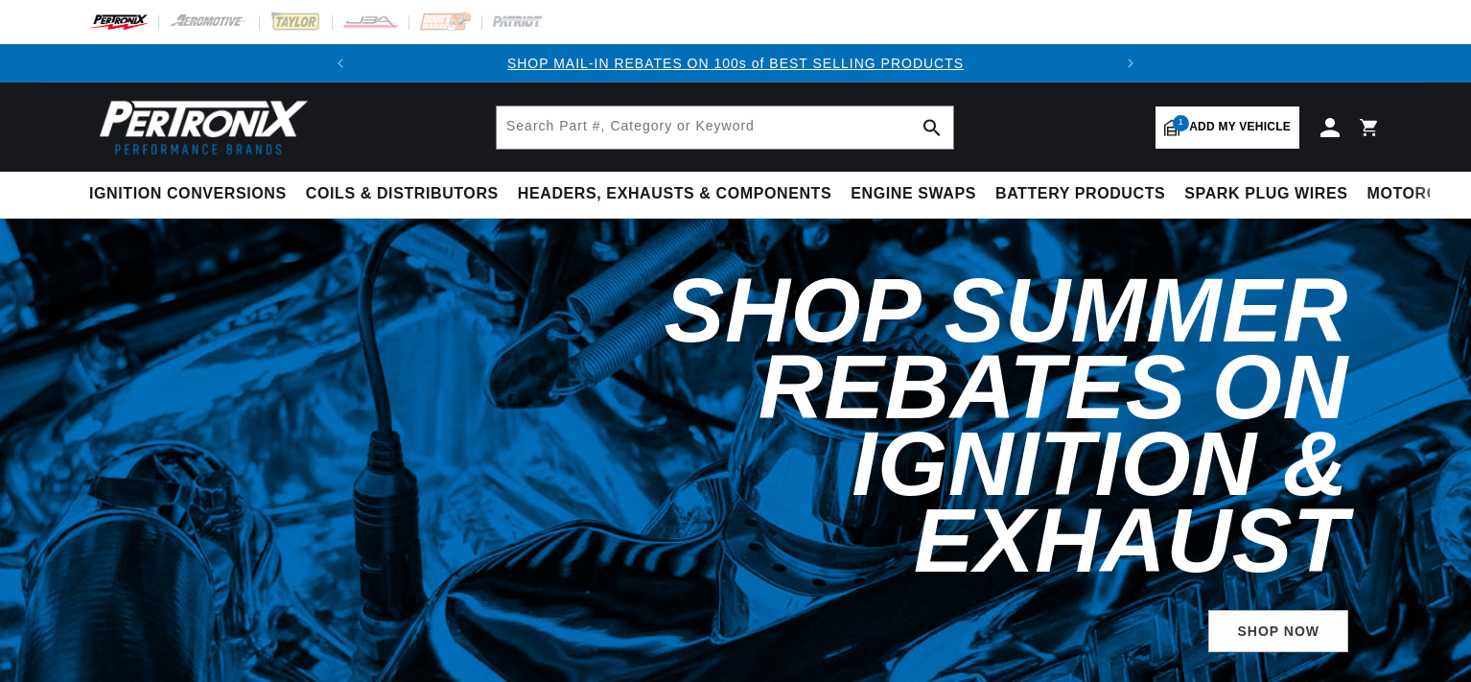
select select "1965"
select select "Ford"
select select "Mustang"
select select "351W"
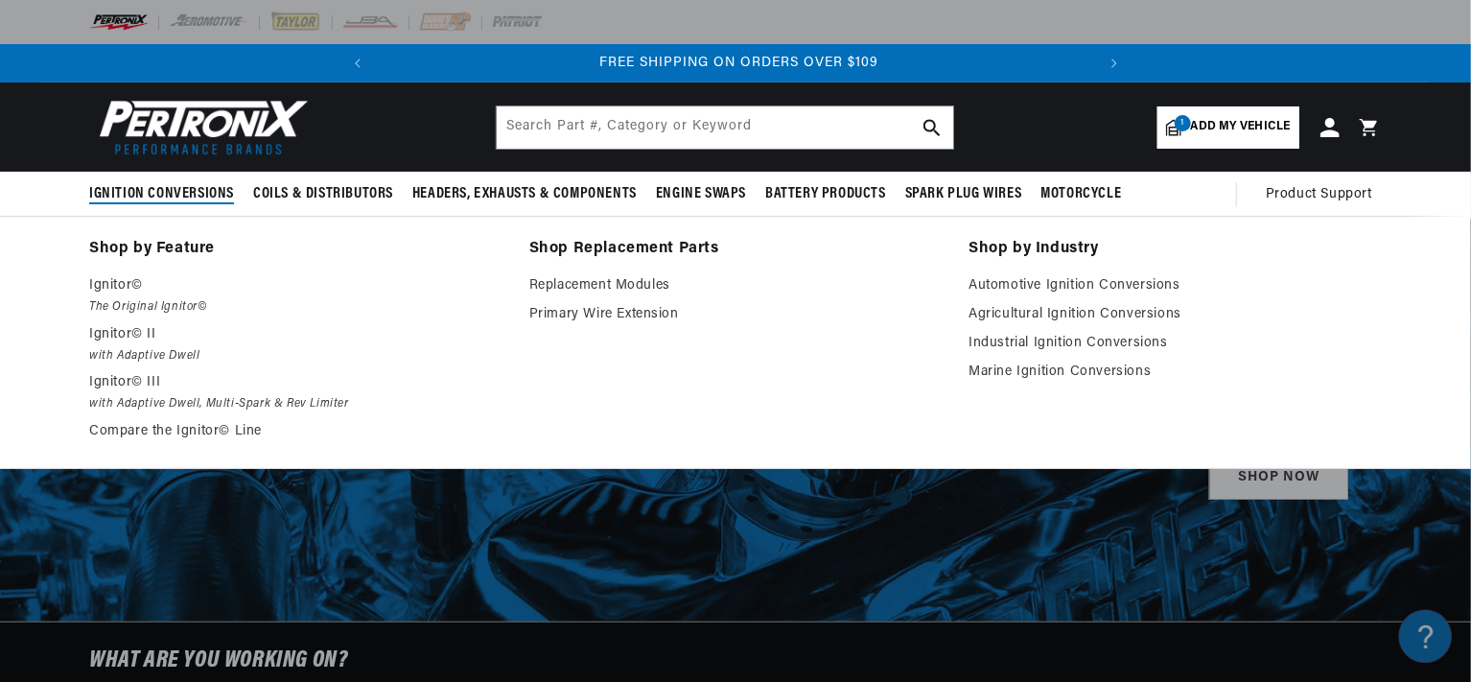
scroll to position [0, 715]
click at [185, 184] on span "Ignition Conversions" at bounding box center [161, 194] width 145 height 20
click at [140, 295] on p "Ignitor©" at bounding box center [295, 285] width 413 height 23
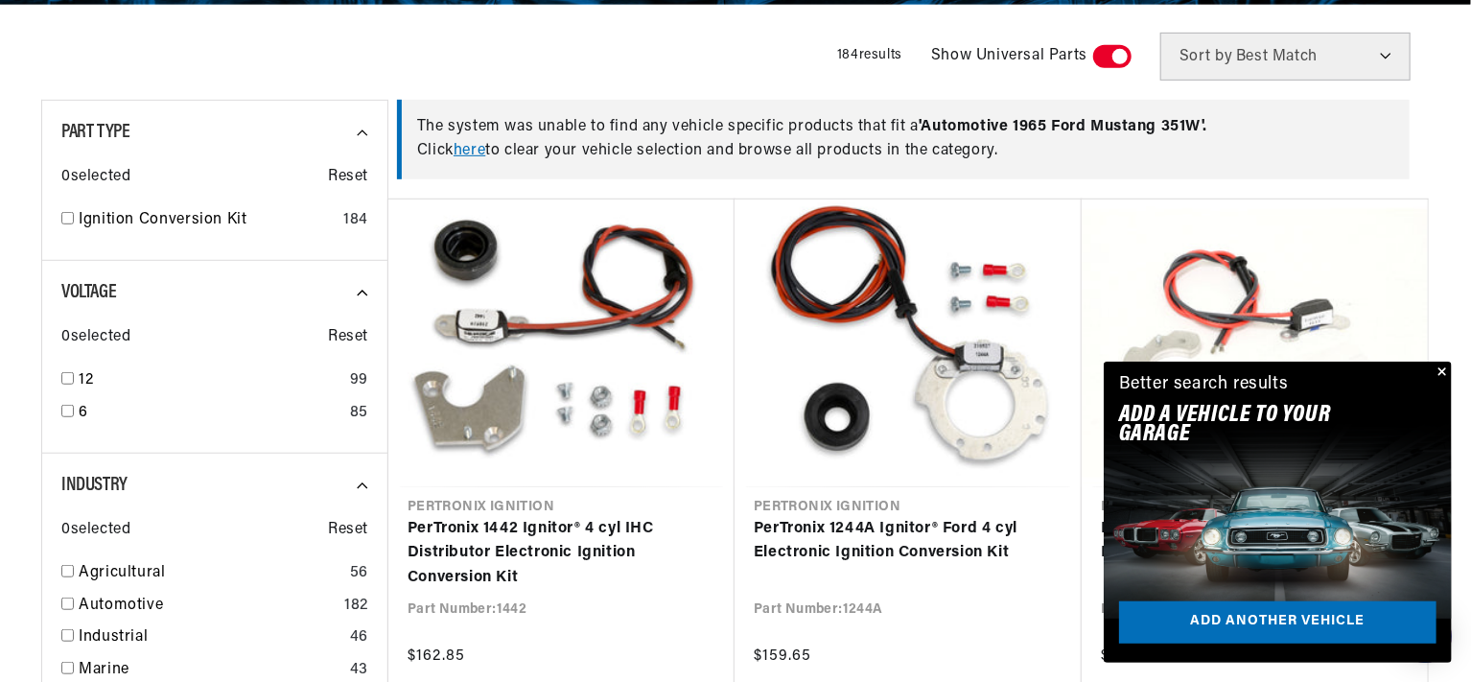
scroll to position [0, 715]
click at [1440, 368] on button "Close" at bounding box center [1440, 372] width 23 height 23
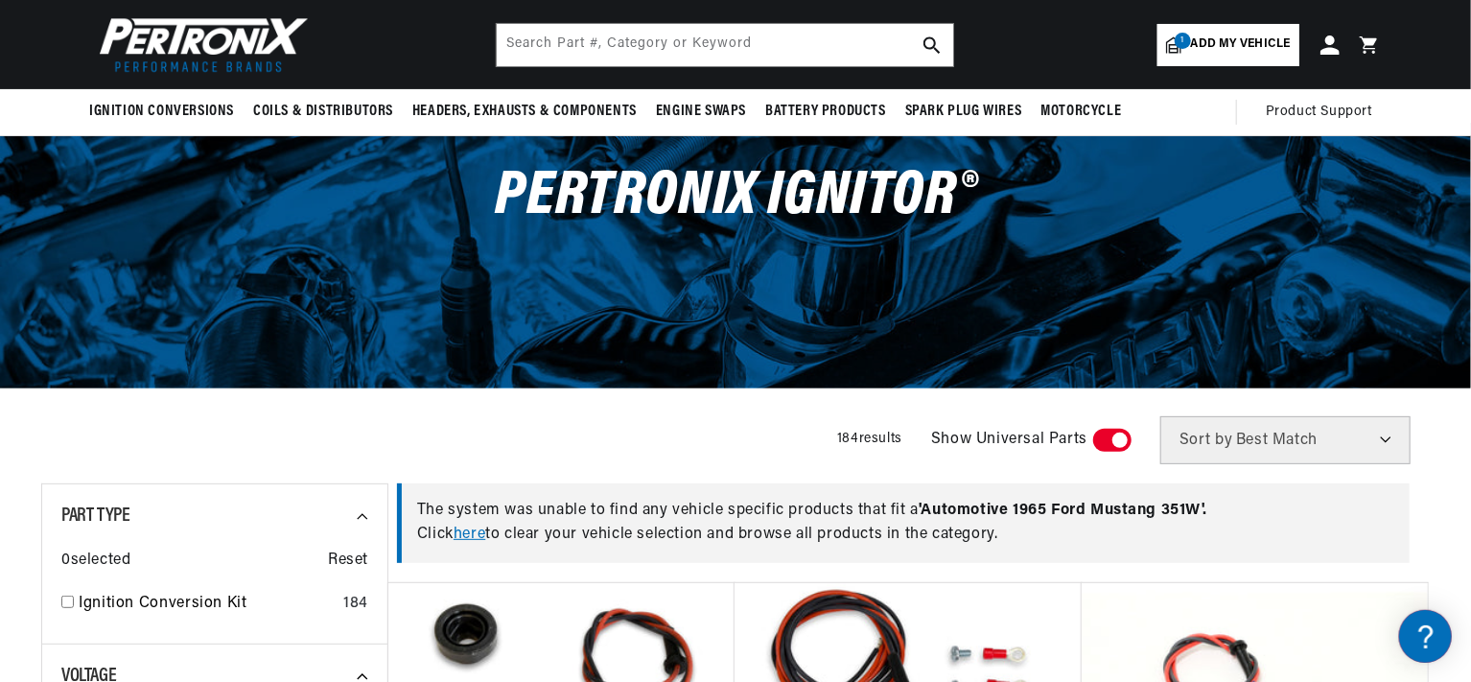
click at [466, 532] on link "here" at bounding box center [470, 533] width 32 height 15
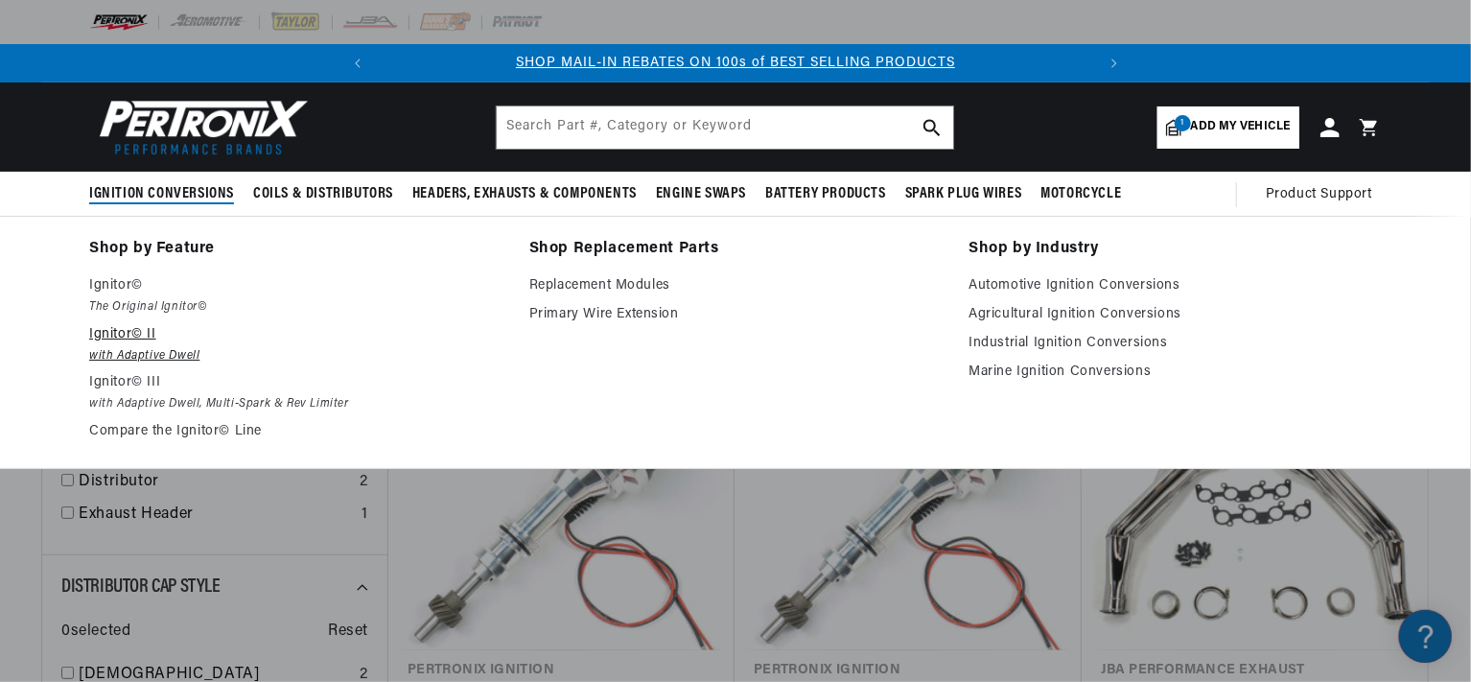
click at [155, 356] on em "with Adaptive Dwell" at bounding box center [295, 356] width 413 height 20
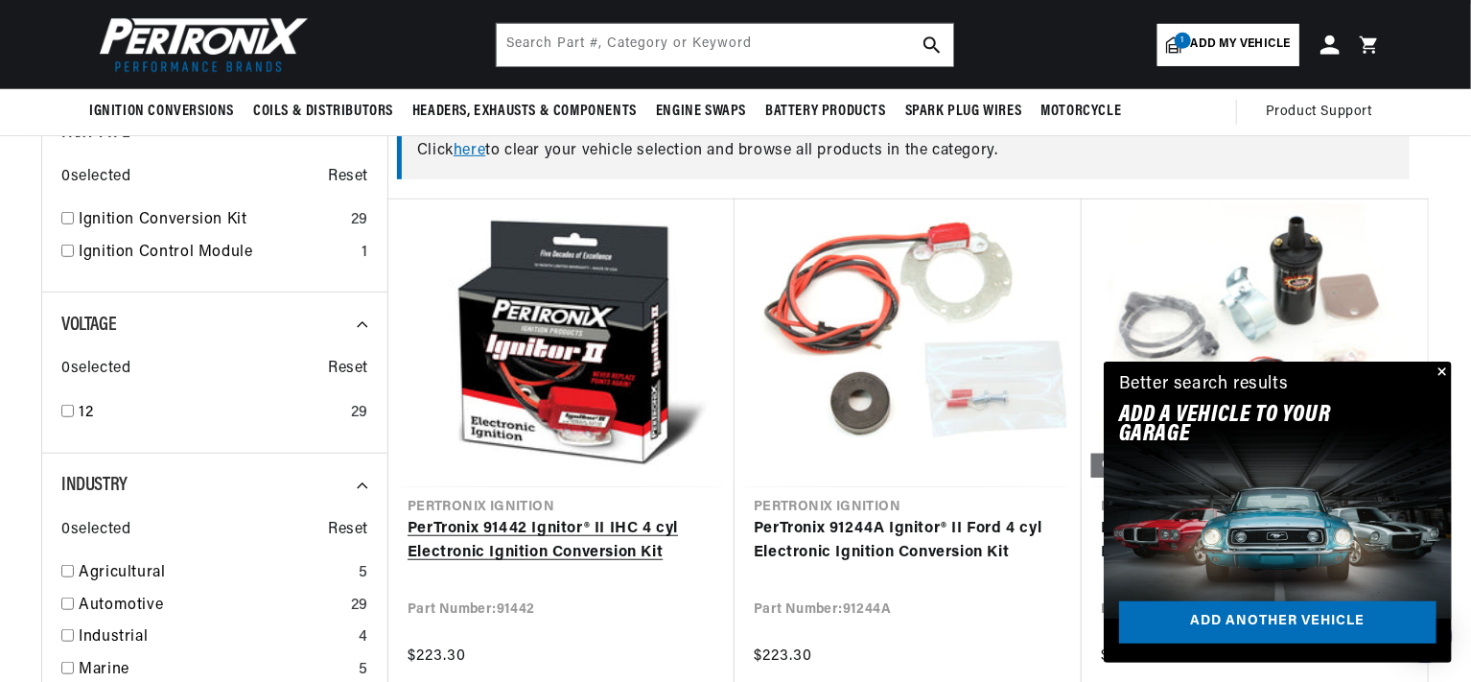
click at [537, 554] on link "PerTronix 91442 Ignitor® II IHC 4 cyl Electronic Ignition Conversion Kit" at bounding box center [562, 541] width 308 height 49
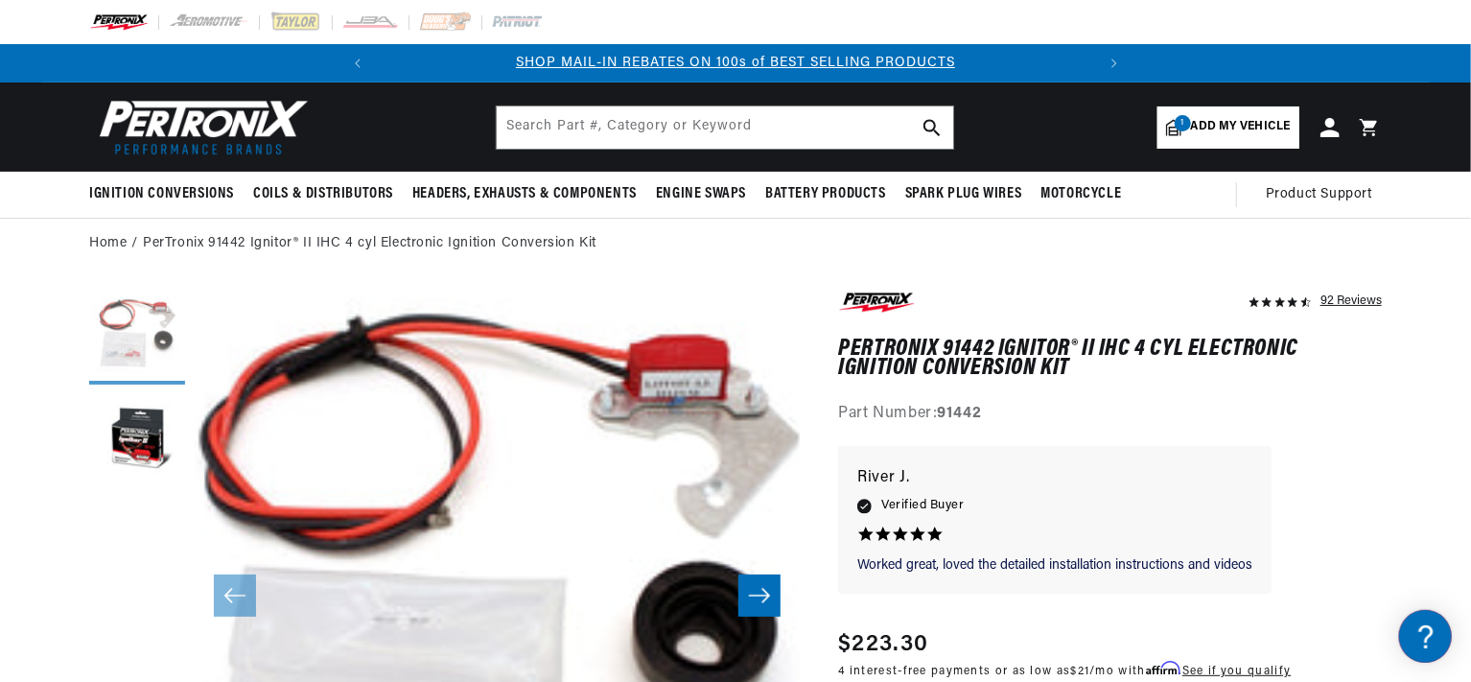
click at [133, 344] on button "Load image 1 in gallery view" at bounding box center [137, 337] width 96 height 96
click at [138, 429] on button "Load image 2 in gallery view" at bounding box center [137, 442] width 96 height 96
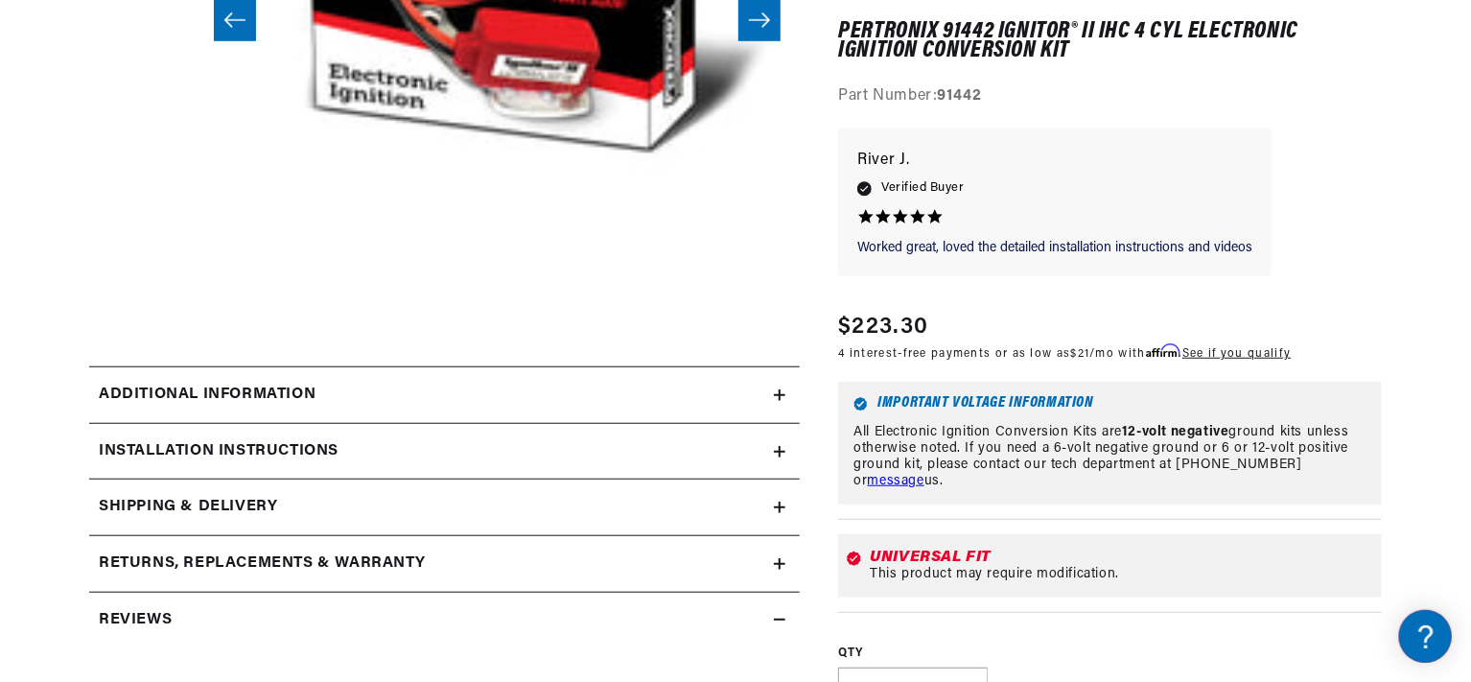
scroll to position [0, 715]
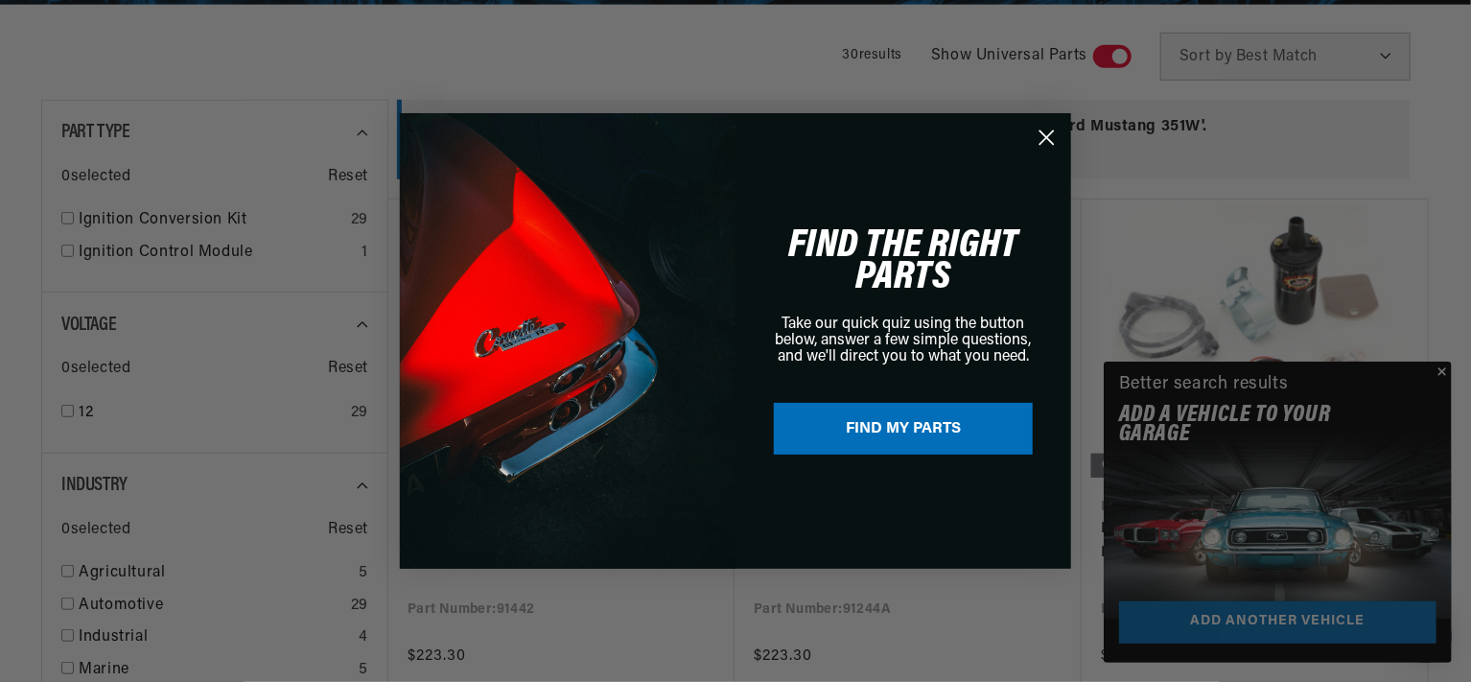
click at [1038, 137] on circle "Close dialog" at bounding box center [1047, 138] width 32 height 32
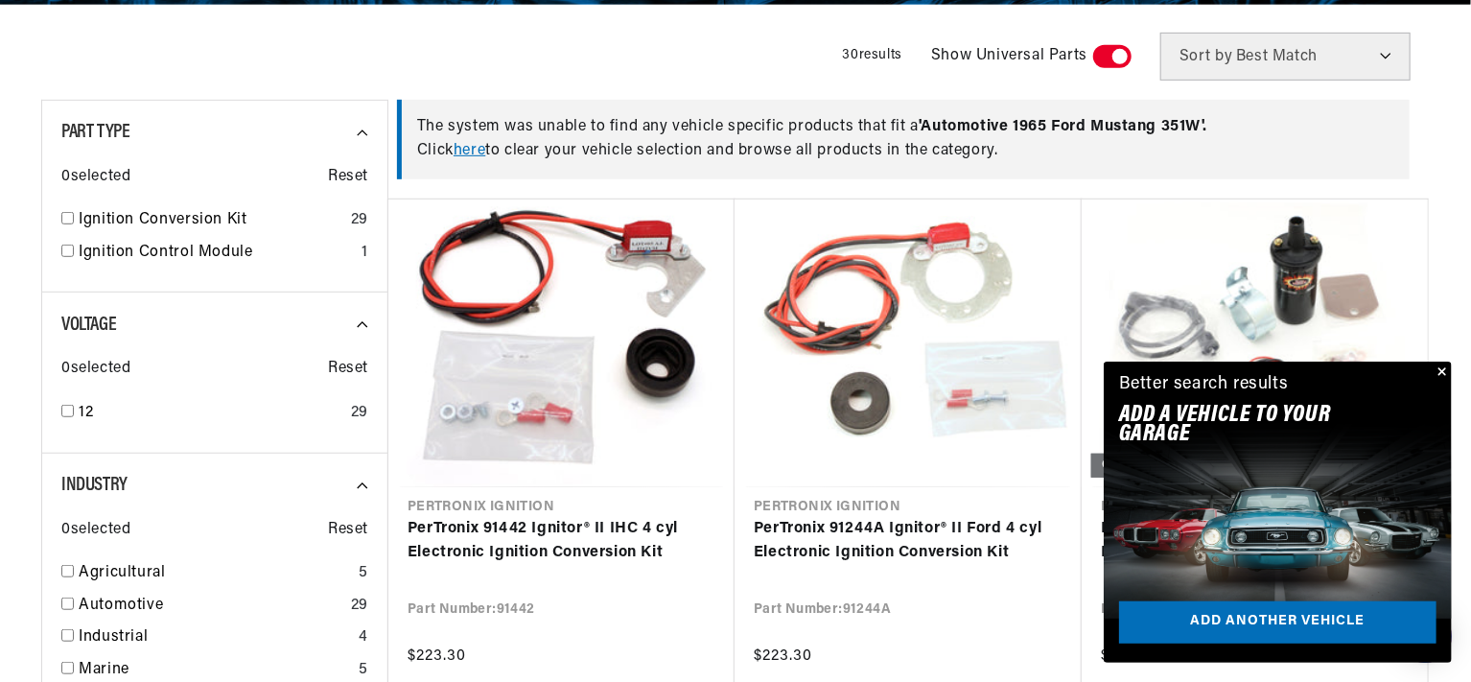
click at [1446, 366] on button "Close" at bounding box center [1440, 372] width 23 height 23
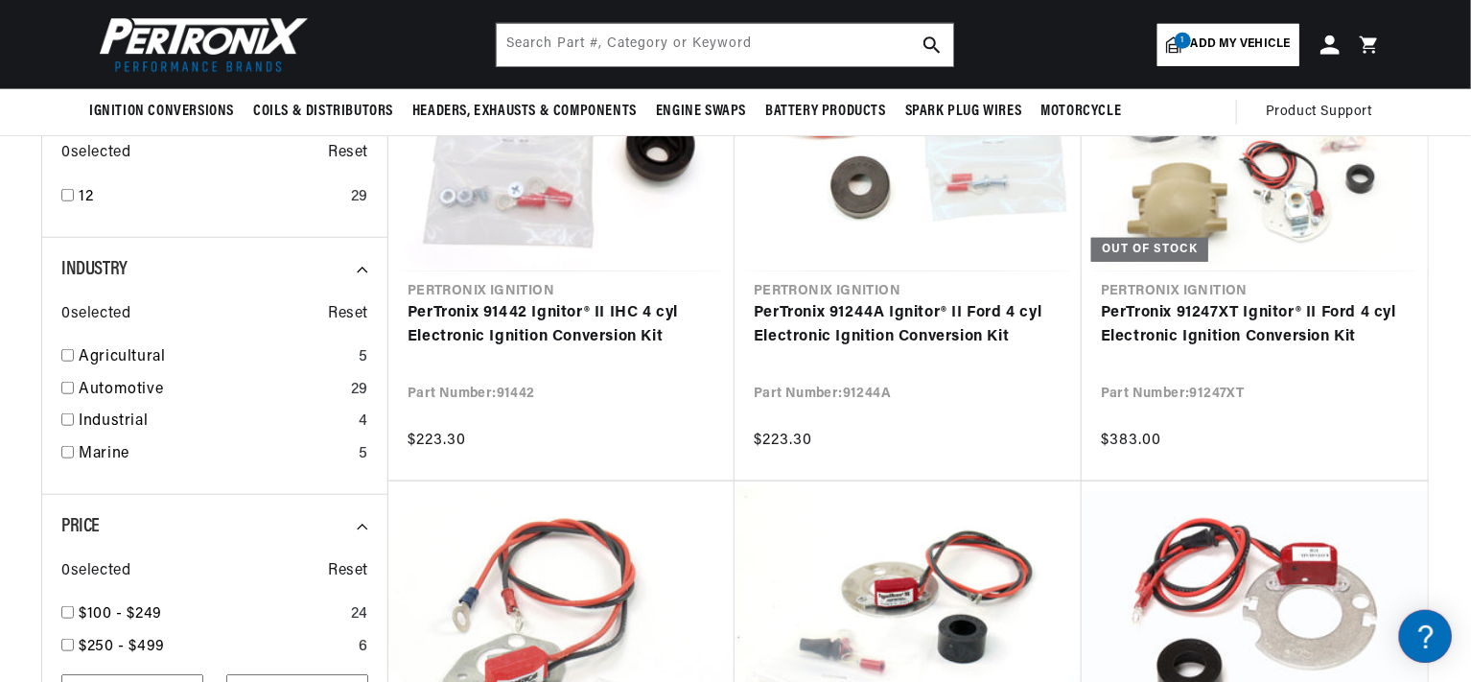
scroll to position [192, 0]
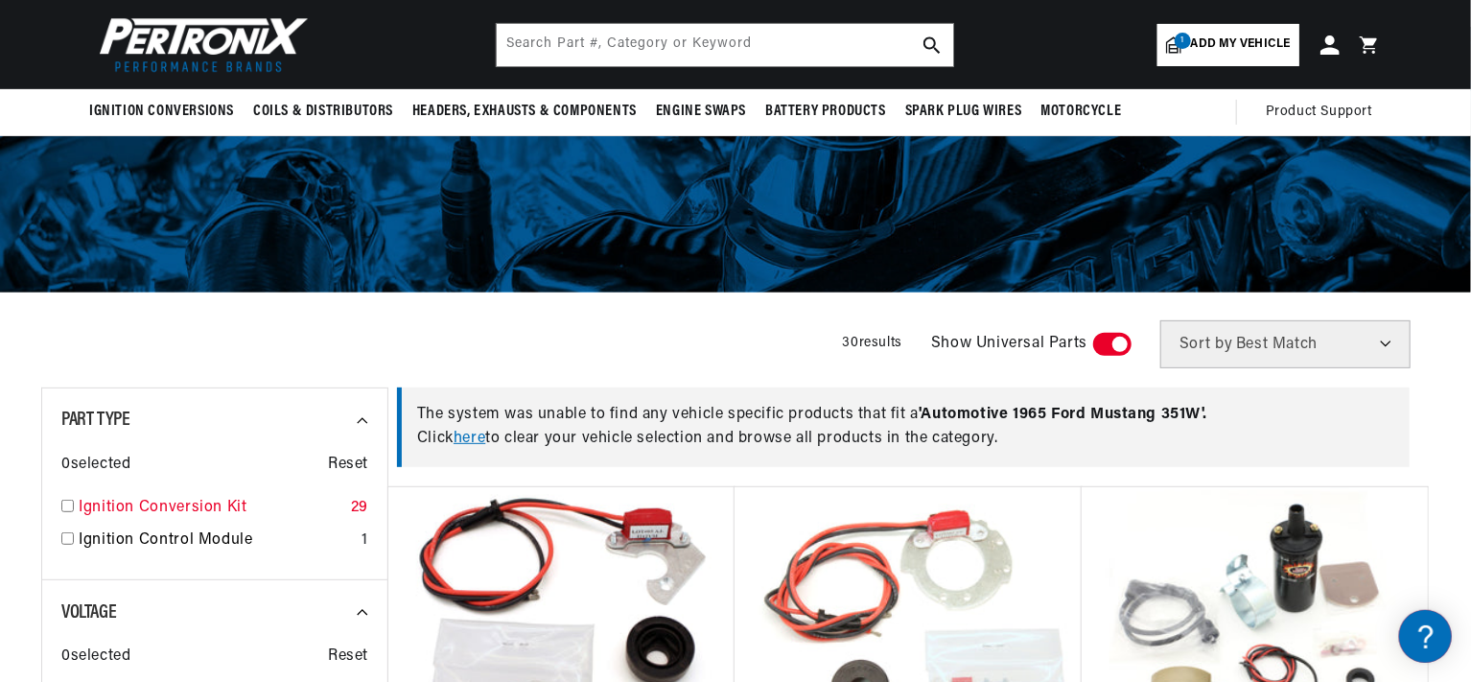
click at [68, 510] on input "checkbox" at bounding box center [67, 506] width 12 height 12
checkbox input "true"
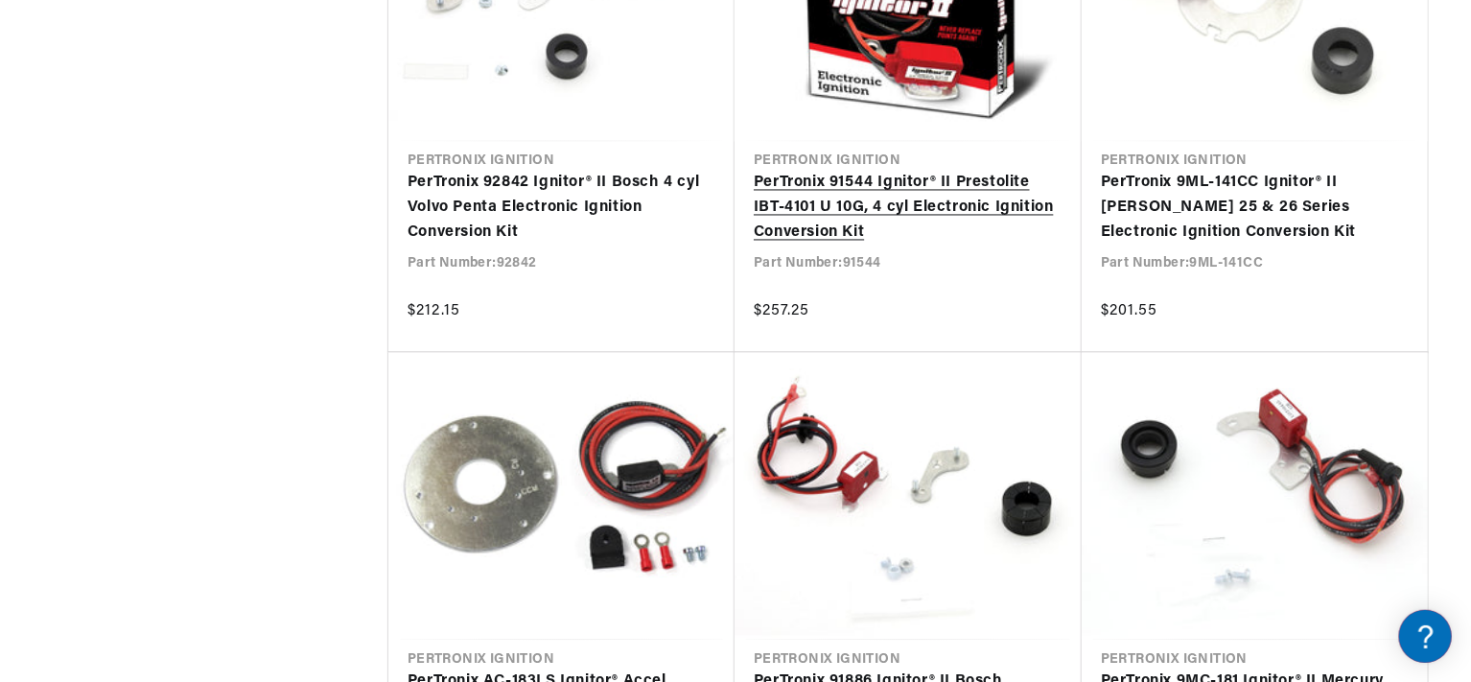
scroll to position [1822, 0]
